Goal: Navigation & Orientation: Understand site structure

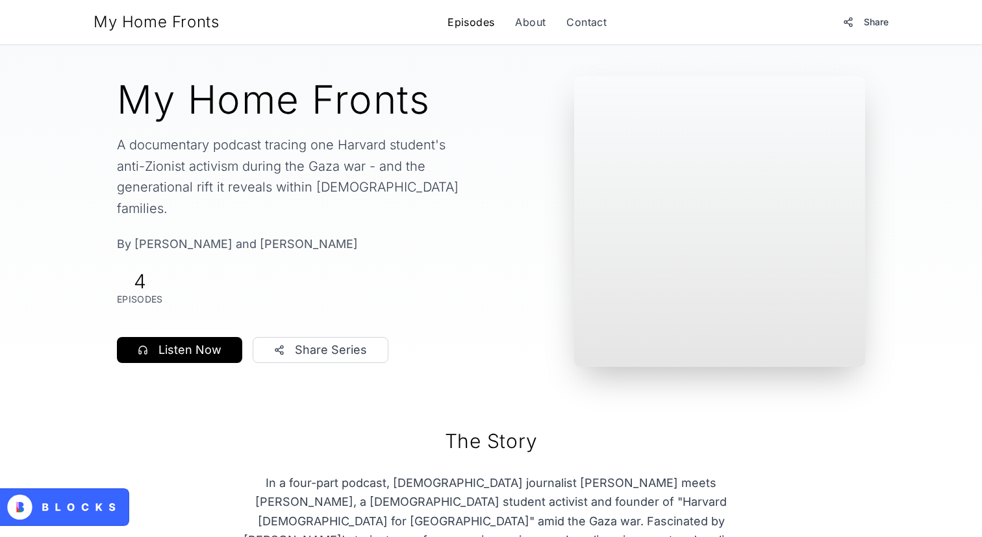
click at [471, 29] on link "Episodes" at bounding box center [471, 22] width 47 height 16
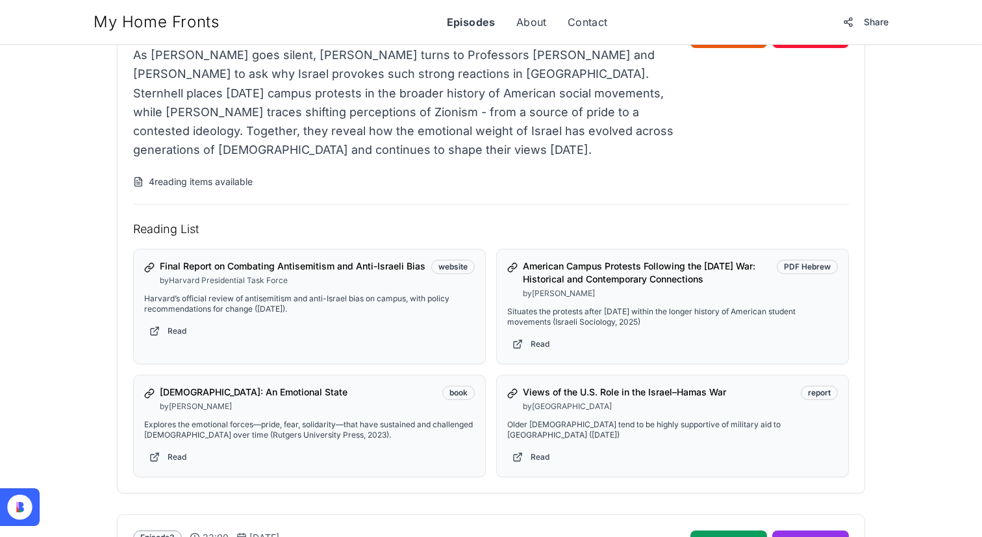
scroll to position [1405, 0]
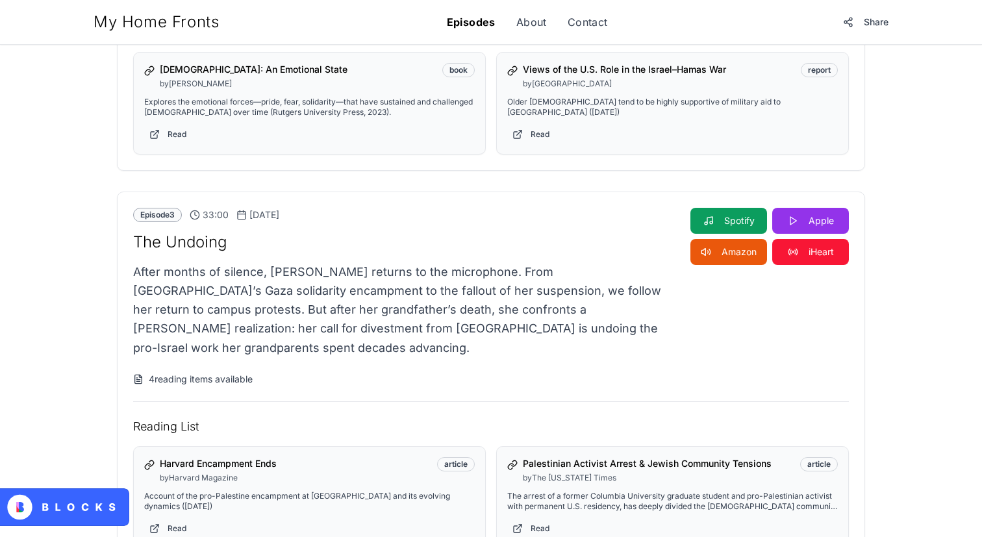
click at [457, 17] on link "Episodes" at bounding box center [471, 22] width 49 height 16
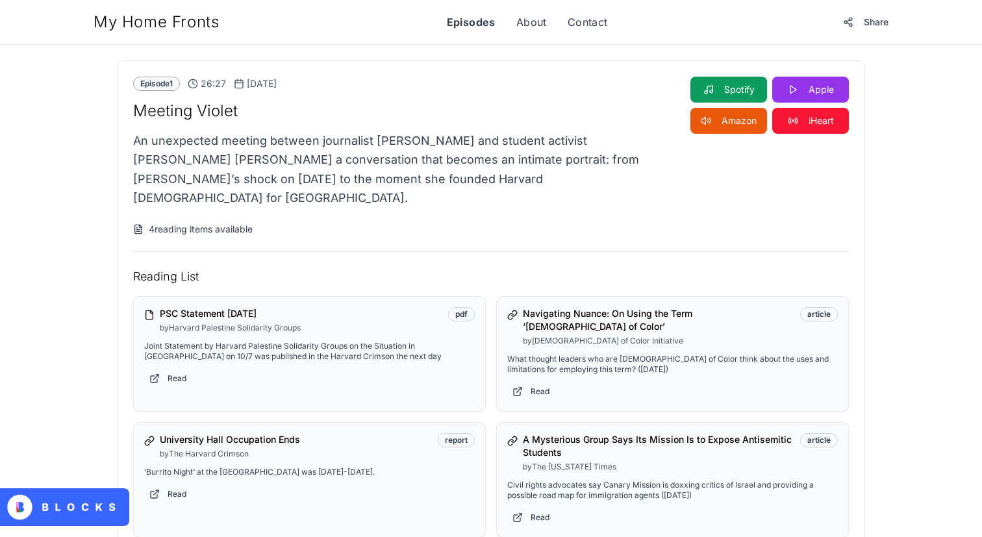
scroll to position [0, 0]
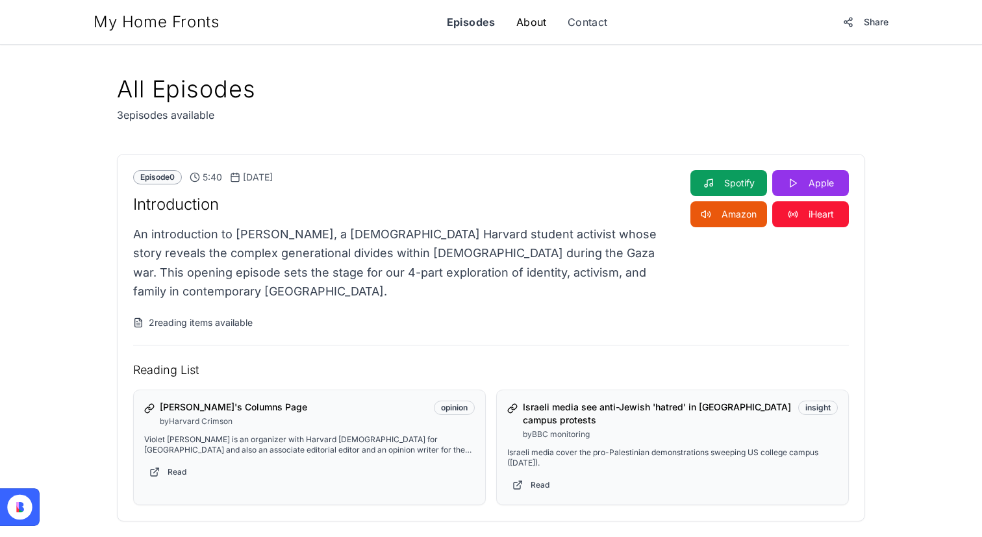
click at [546, 24] on link "About" at bounding box center [531, 22] width 31 height 16
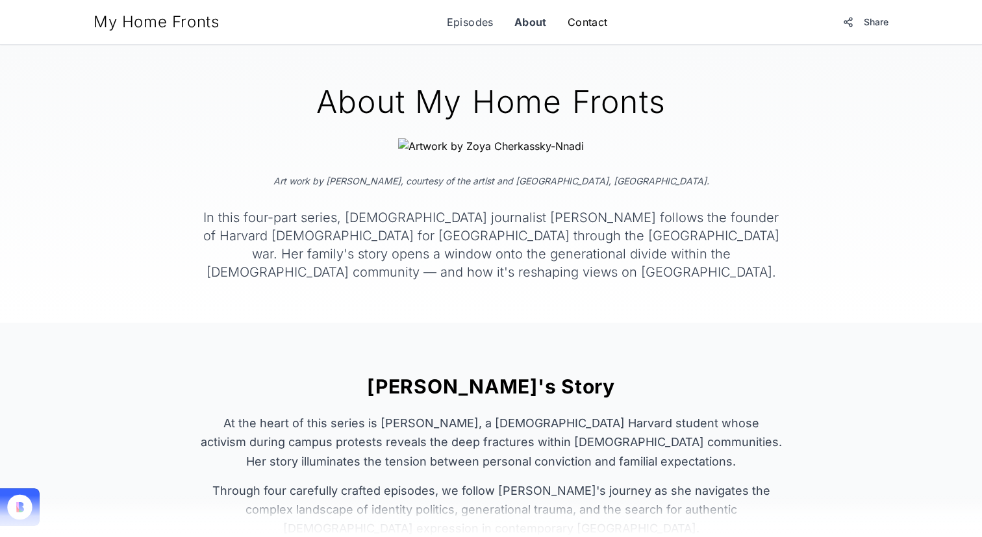
click at [575, 27] on link "Contact" at bounding box center [588, 22] width 40 height 16
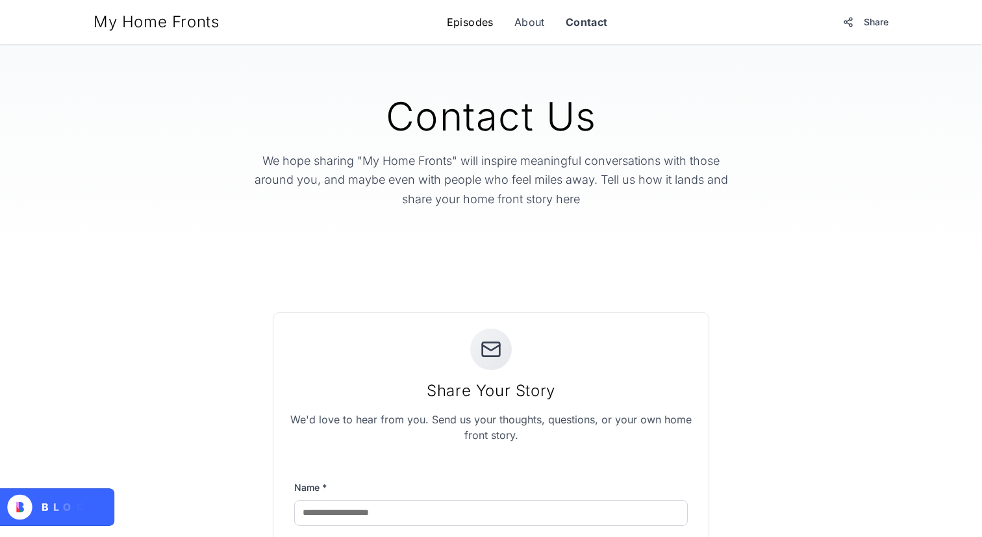
click at [482, 24] on link "Episodes" at bounding box center [470, 22] width 47 height 16
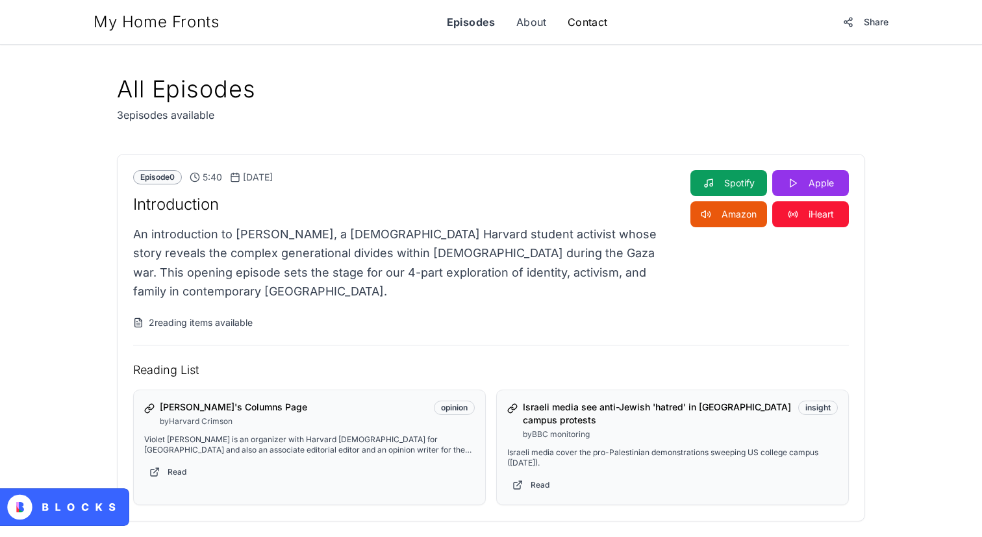
click at [581, 14] on link "Contact" at bounding box center [588, 22] width 40 height 16
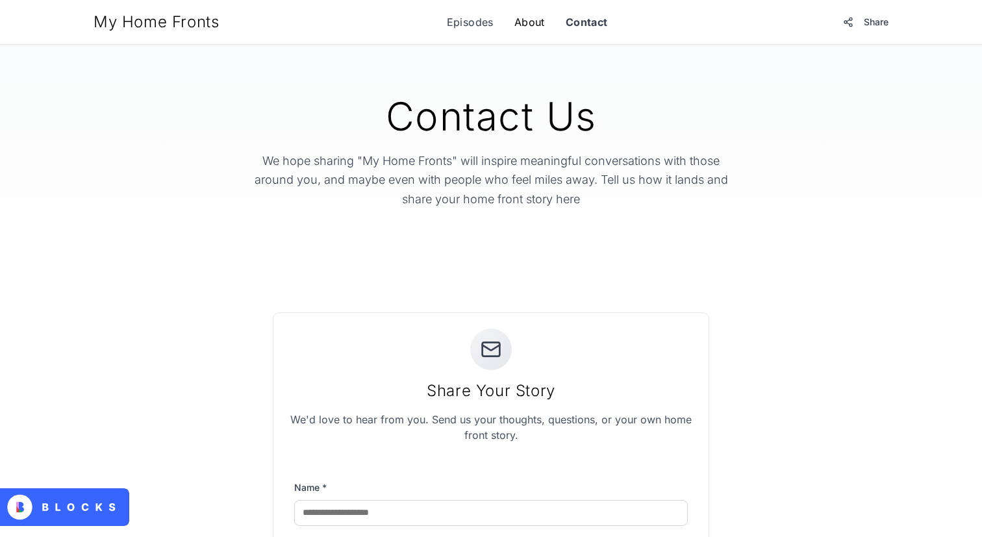
click at [542, 25] on link "About" at bounding box center [529, 22] width 31 height 16
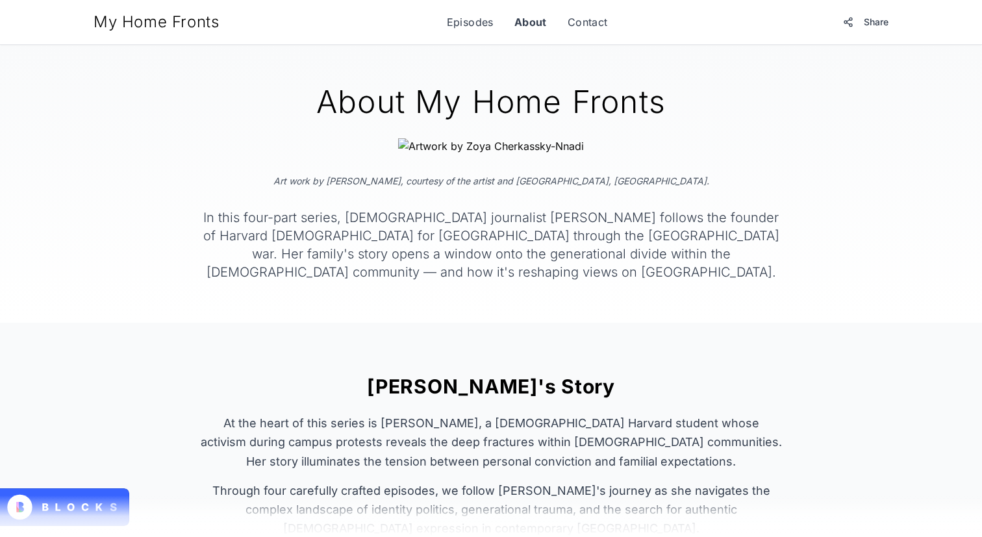
click at [464, 12] on div "My Home Fronts Episodes About Contact Share" at bounding box center [491, 21] width 811 height 23
click at [464, 19] on link "Episodes" at bounding box center [470, 22] width 47 height 16
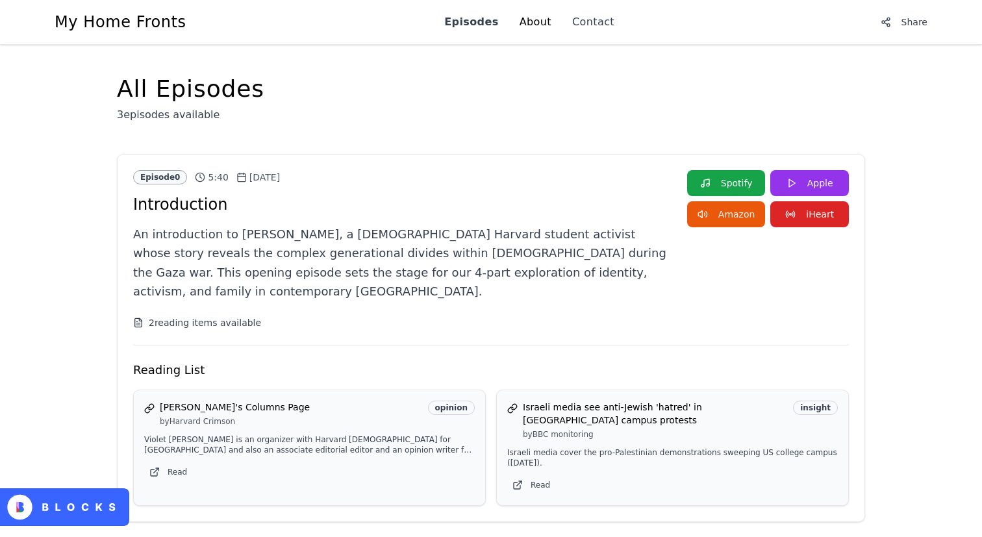
click at [537, 21] on link "About" at bounding box center [536, 22] width 32 height 16
